Goal: Information Seeking & Learning: Learn about a topic

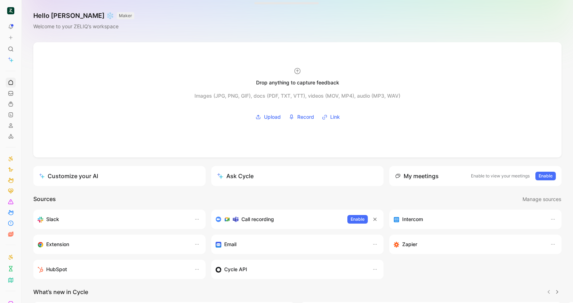
click at [10, 51] on icon at bounding box center [11, 49] width 6 height 6
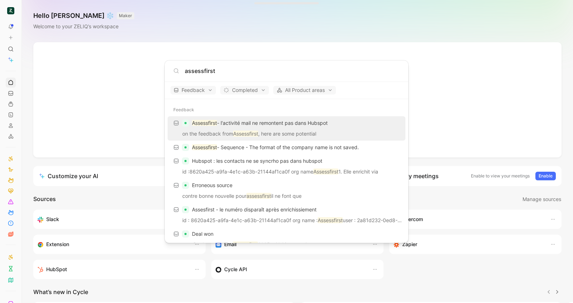
type input "assessfirst"
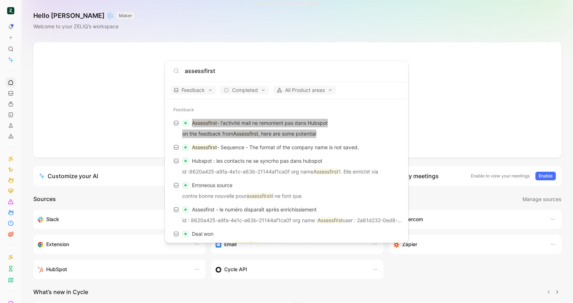
drag, startPoint x: 225, startPoint y: 128, endPoint x: 404, endPoint y: 3, distance: 218.7
click at [0, 0] on body "To pick up a draggable item, press the space bar. While dragging, use the arrow…" at bounding box center [286, 151] width 573 height 303
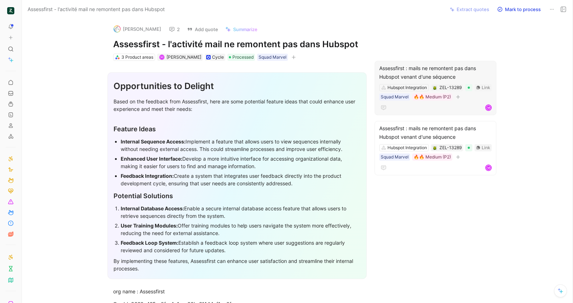
click at [429, 73] on div "Assessfirst : mails ne remontent pas dans Hubspot venant d'une séquence" at bounding box center [435, 72] width 113 height 17
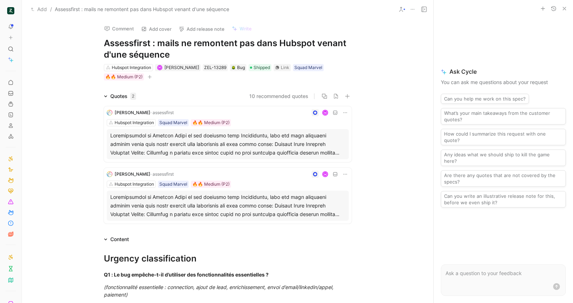
click at [564, 9] on icon "button" at bounding box center [565, 9] width 6 height 6
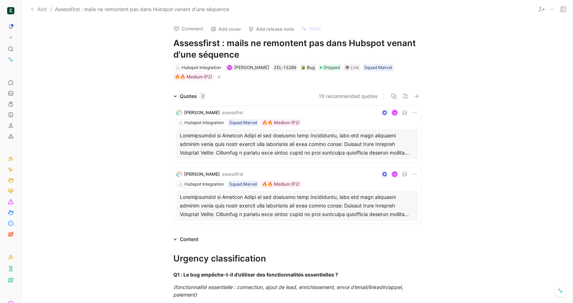
click at [563, 8] on icon at bounding box center [564, 9] width 6 height 6
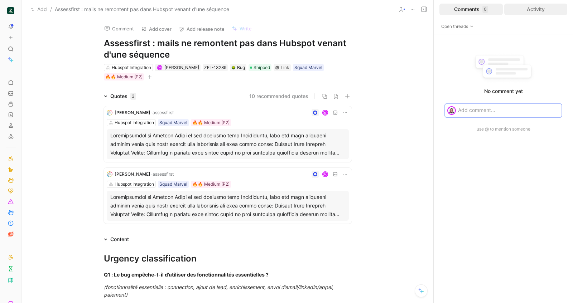
click at [525, 11] on div "Activity" at bounding box center [536, 9] width 63 height 11
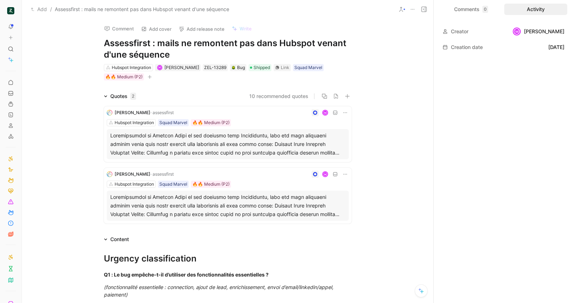
click at [541, 7] on div "Activity" at bounding box center [536, 9] width 63 height 11
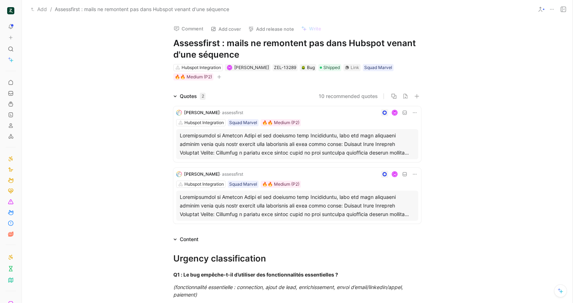
click at [348, 188] on div "[PERSON_NAME] · assessfirst M Hubspot Integration Squad Marvel 🔥🔥 Medium (P2)" at bounding box center [297, 196] width 248 height 56
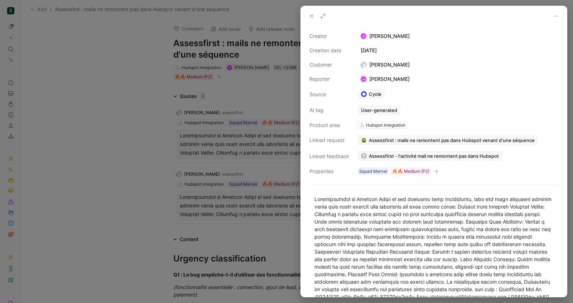
click at [312, 17] on use at bounding box center [311, 16] width 3 height 3
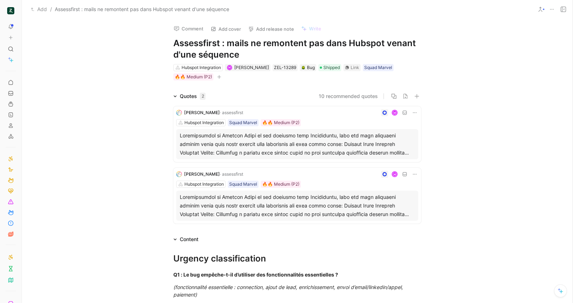
click at [239, 111] on span "· assessfirst" at bounding box center [231, 112] width 23 height 5
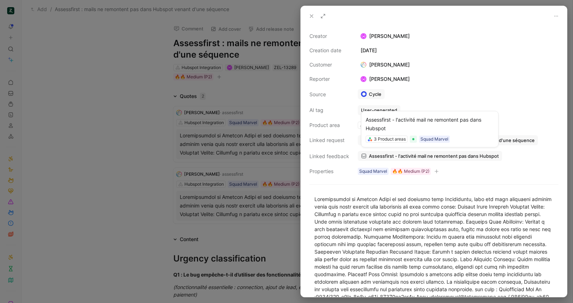
click at [364, 155] on icon at bounding box center [364, 156] width 6 height 6
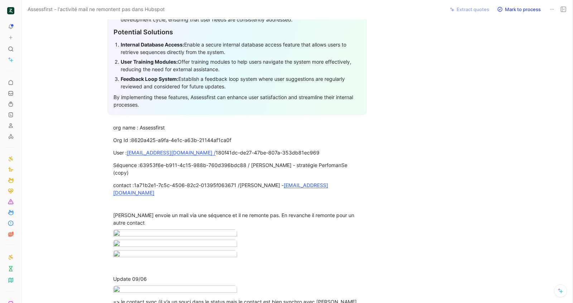
scroll to position [360, 0]
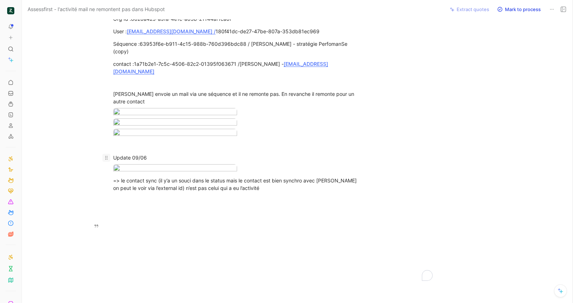
drag, startPoint x: 144, startPoint y: 154, endPoint x: 106, endPoint y: 155, distance: 38.3
click at [106, 155] on p "Update 09/06" at bounding box center [237, 158] width 275 height 12
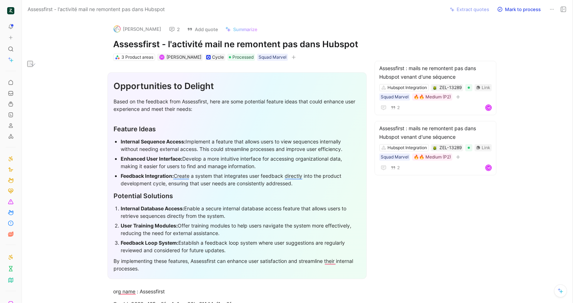
scroll to position [328, 0]
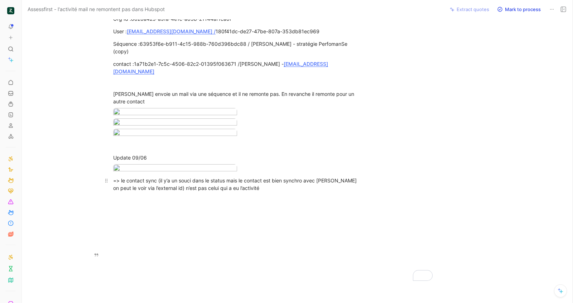
click at [200, 192] on div "=> le contact sync (il y’a un souci dans le status mais le contact est bien syn…" at bounding box center [237, 184] width 248 height 15
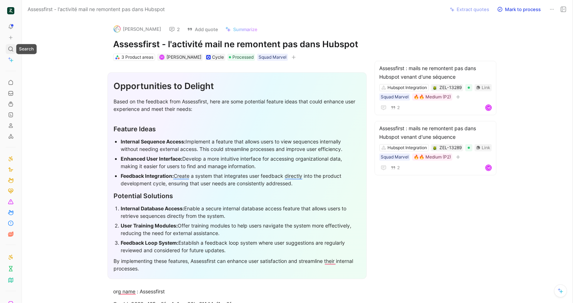
click at [11, 48] on icon at bounding box center [11, 49] width 6 height 6
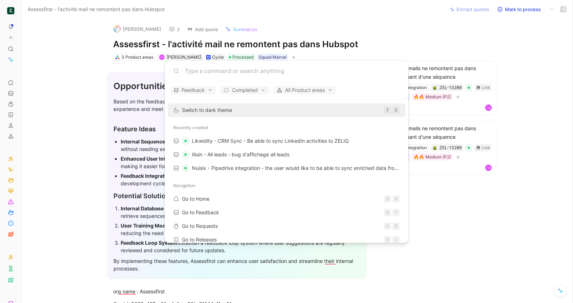
click at [359, 21] on body "To pick up a draggable item, press the space bar. While dragging, use the arrow…" at bounding box center [286, 151] width 573 height 303
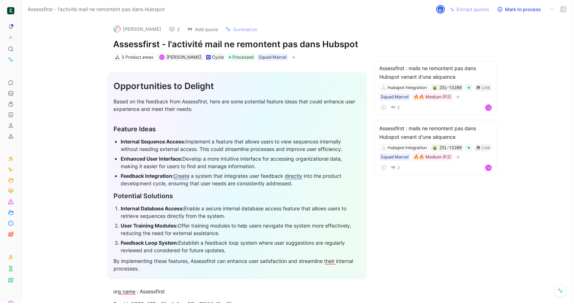
click at [167, 32] on button "2" at bounding box center [174, 29] width 17 height 10
click at [563, 10] on icon at bounding box center [564, 9] width 6 height 6
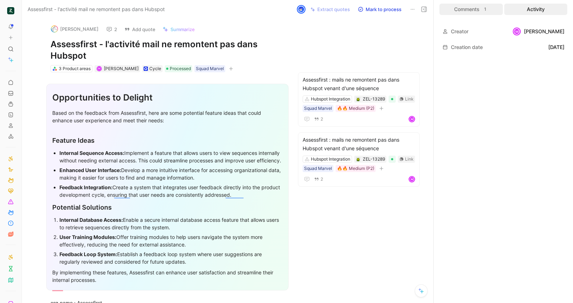
click at [470, 9] on div "Comments 1" at bounding box center [471, 9] width 63 height 11
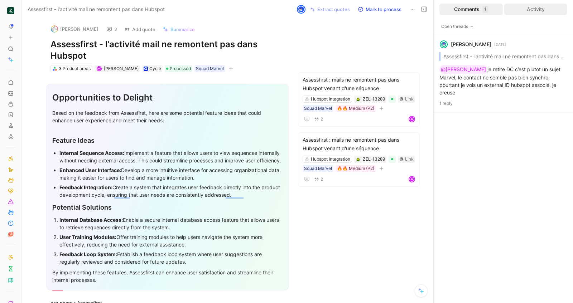
click at [519, 9] on div "Activity" at bounding box center [536, 9] width 63 height 11
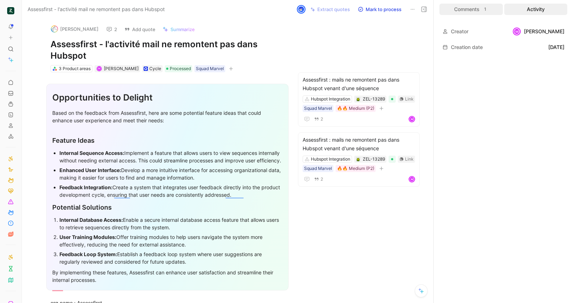
click at [481, 13] on div "Comments 1" at bounding box center [471, 9] width 63 height 11
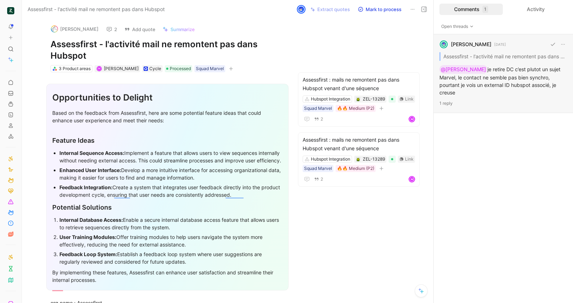
click at [502, 86] on div "[PERSON_NAME] [DATE] Assessfirst - l'activité mail ne remontent pas dans Hubspo…" at bounding box center [503, 73] width 139 height 79
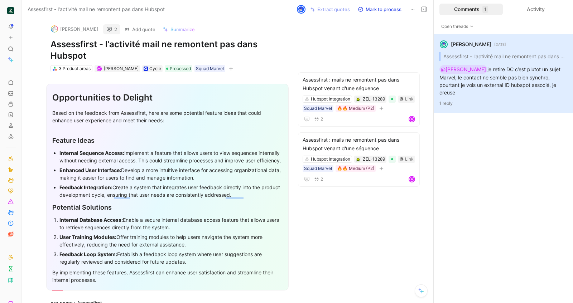
scroll to position [5, 0]
